Goal: Navigation & Orientation: Find specific page/section

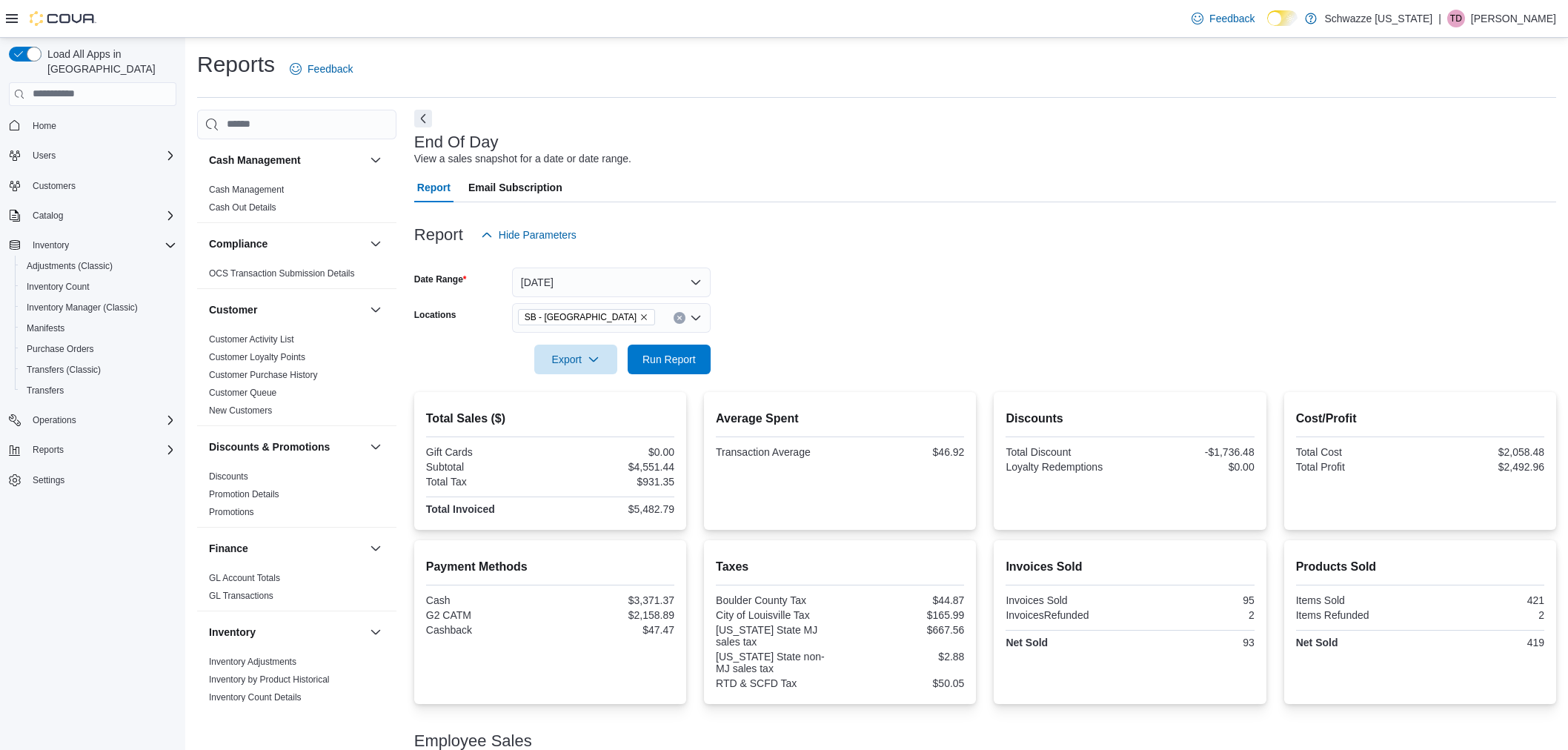
scroll to position [164, 0]
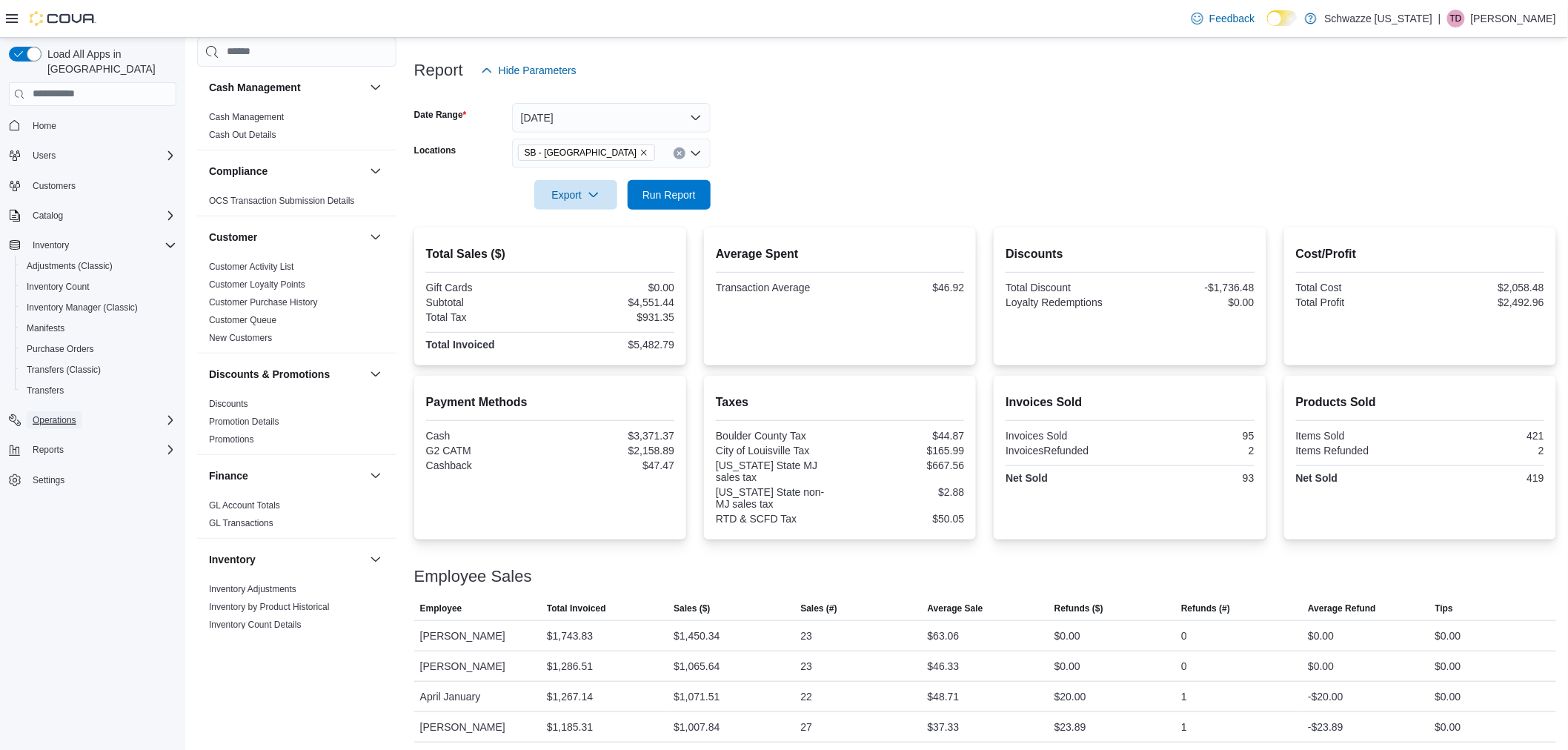
click at [78, 411] on button "Operations" at bounding box center [54, 420] width 56 height 18
